Goal: Task Accomplishment & Management: Manage account settings

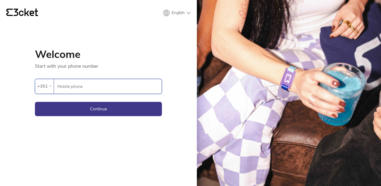
type input "964948293"
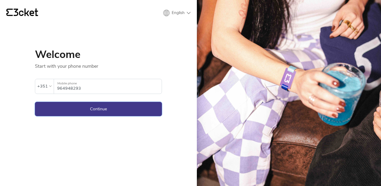
click at [103, 109] on button "Continue" at bounding box center [98, 109] width 127 height 14
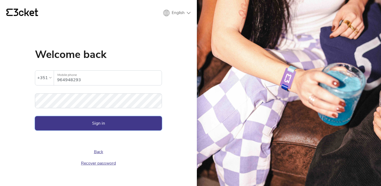
click at [99, 124] on button "Sign in" at bounding box center [98, 123] width 127 height 14
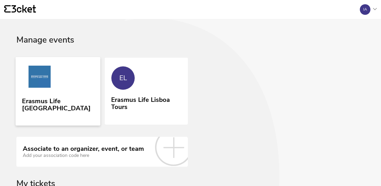
click at [81, 91] on link "Erasmus Life [GEOGRAPHIC_DATA]" at bounding box center [58, 91] width 85 height 68
